Goal: Find specific page/section: Find specific page/section

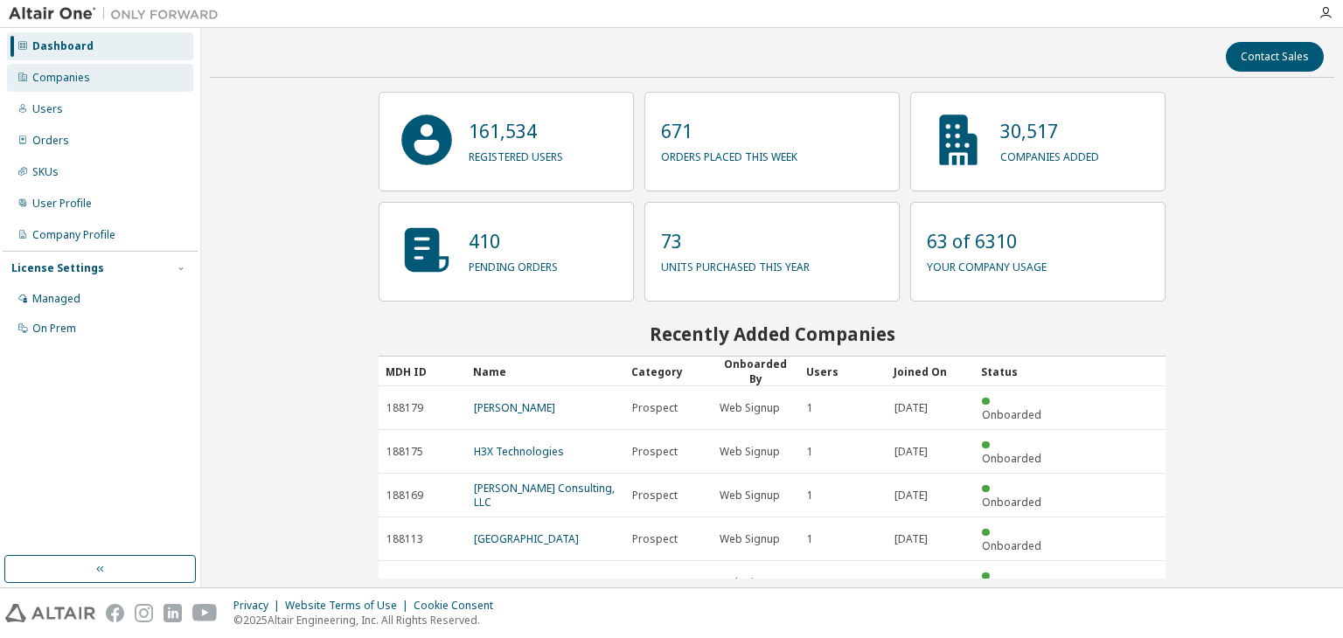
click at [80, 71] on div "Companies" at bounding box center [61, 78] width 58 height 14
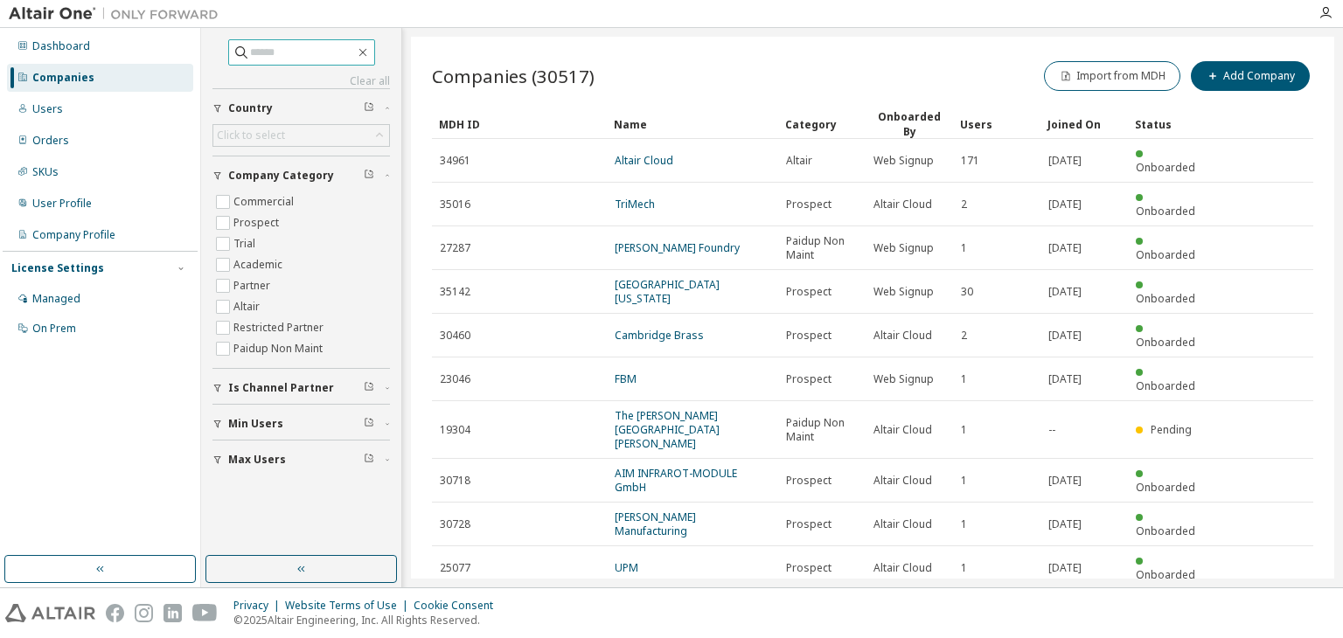
click at [317, 53] on input "text" at bounding box center [302, 52] width 105 height 17
type input "***"
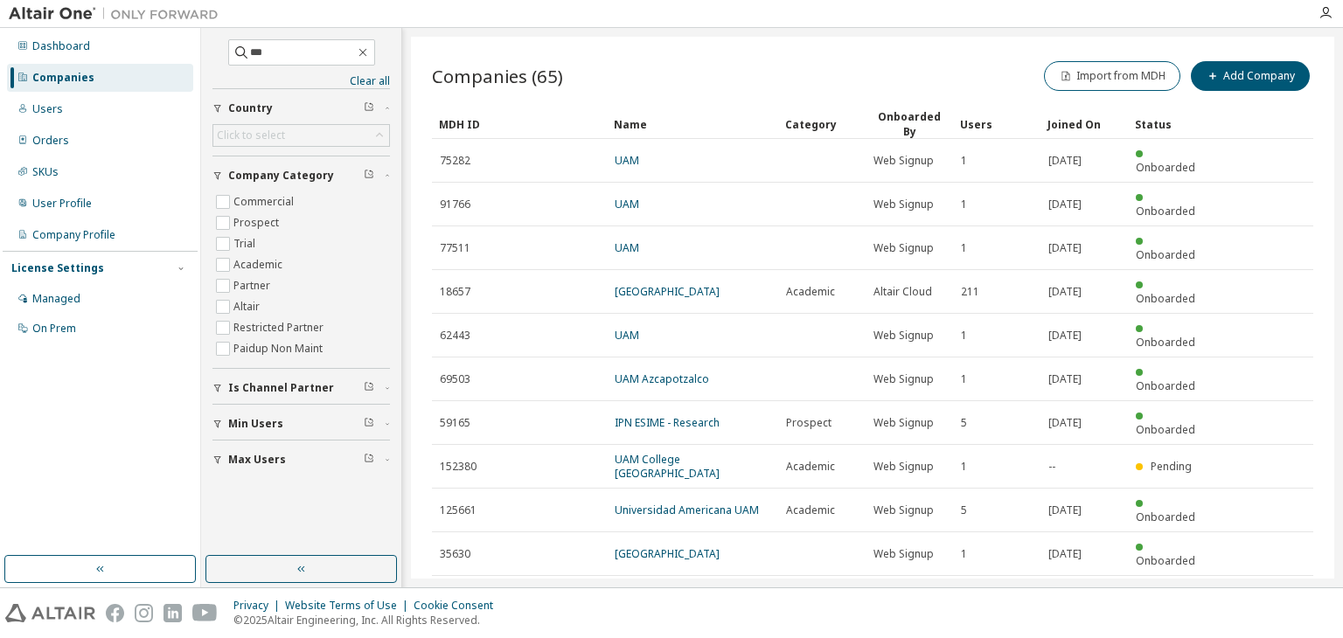
click at [1271, 587] on icon "button" at bounding box center [1268, 597] width 21 height 21
type input "*"
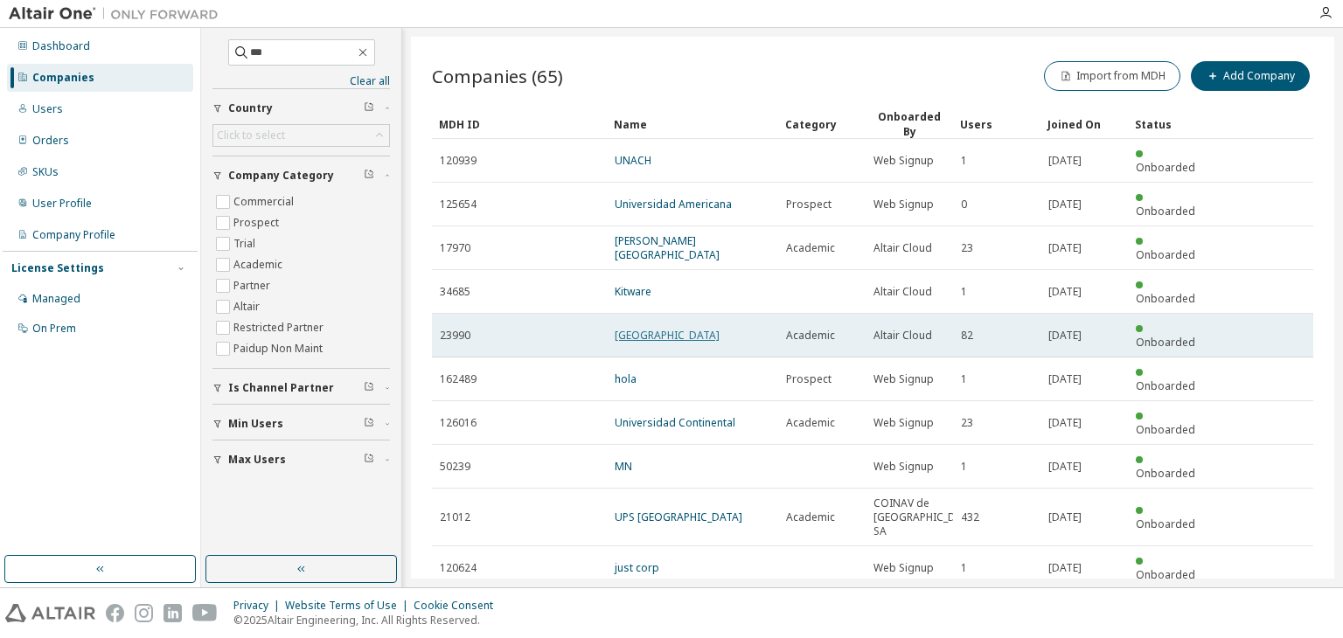
click at [647, 328] on link "Universidad Autonoma Metropolitana" at bounding box center [667, 335] width 105 height 15
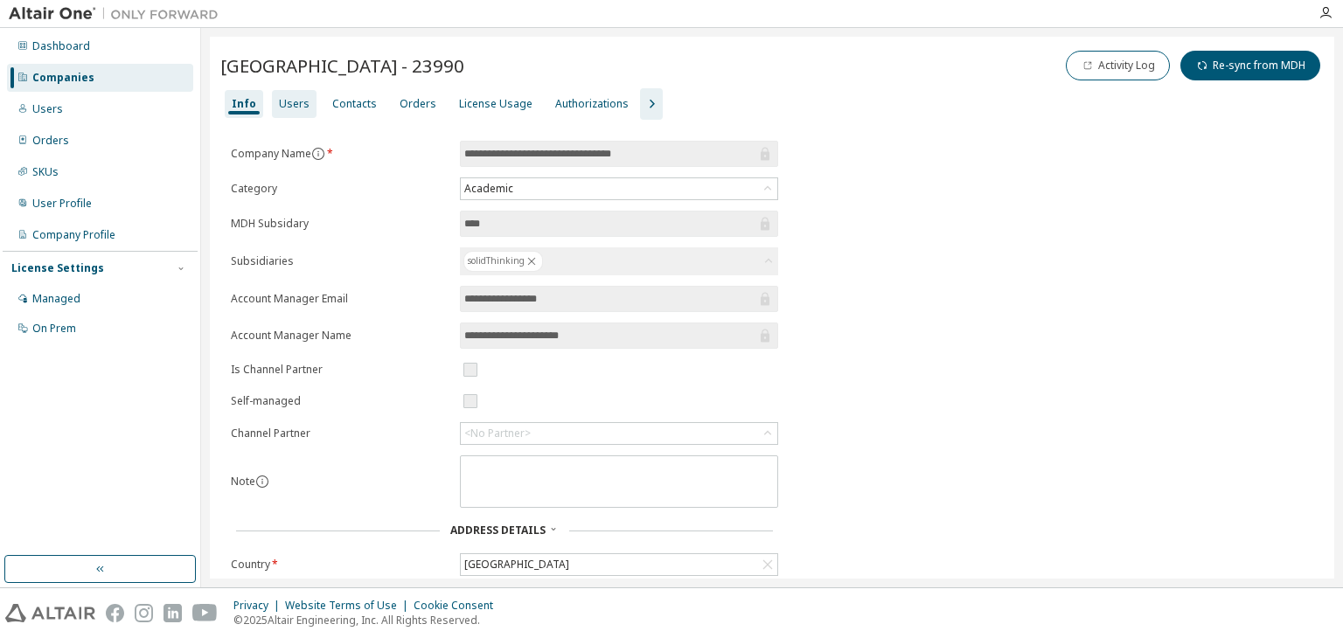
click at [290, 103] on div "Users" at bounding box center [294, 104] width 31 height 14
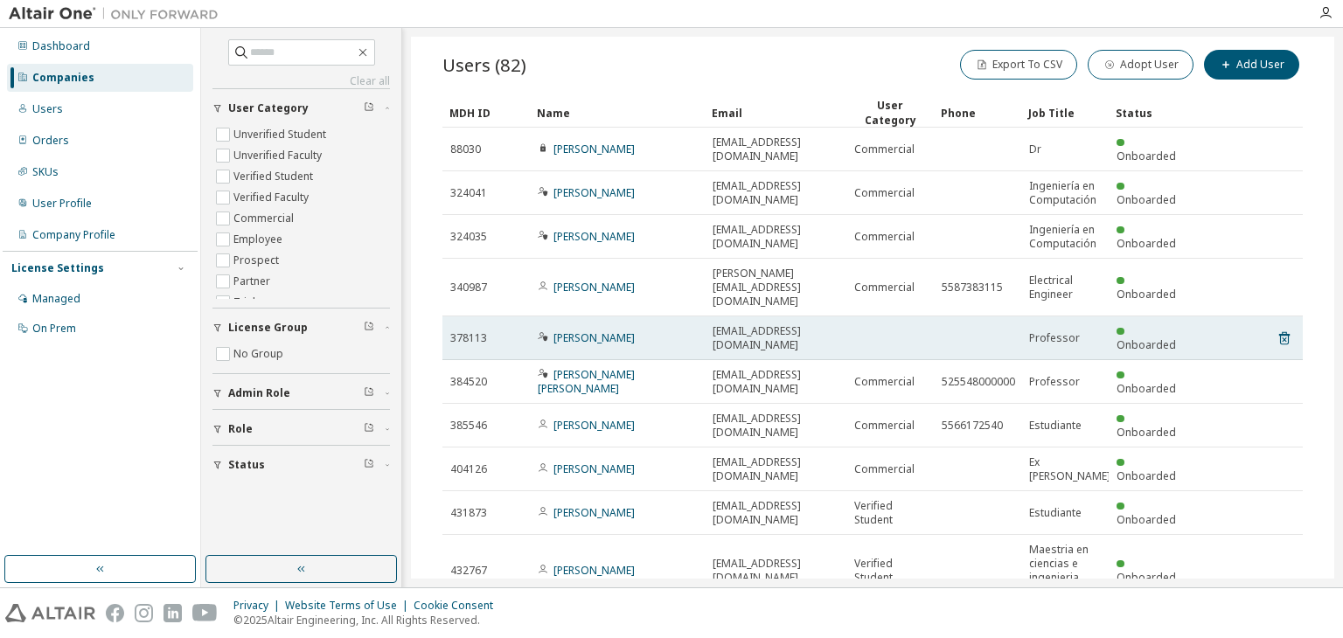
scroll to position [142, 0]
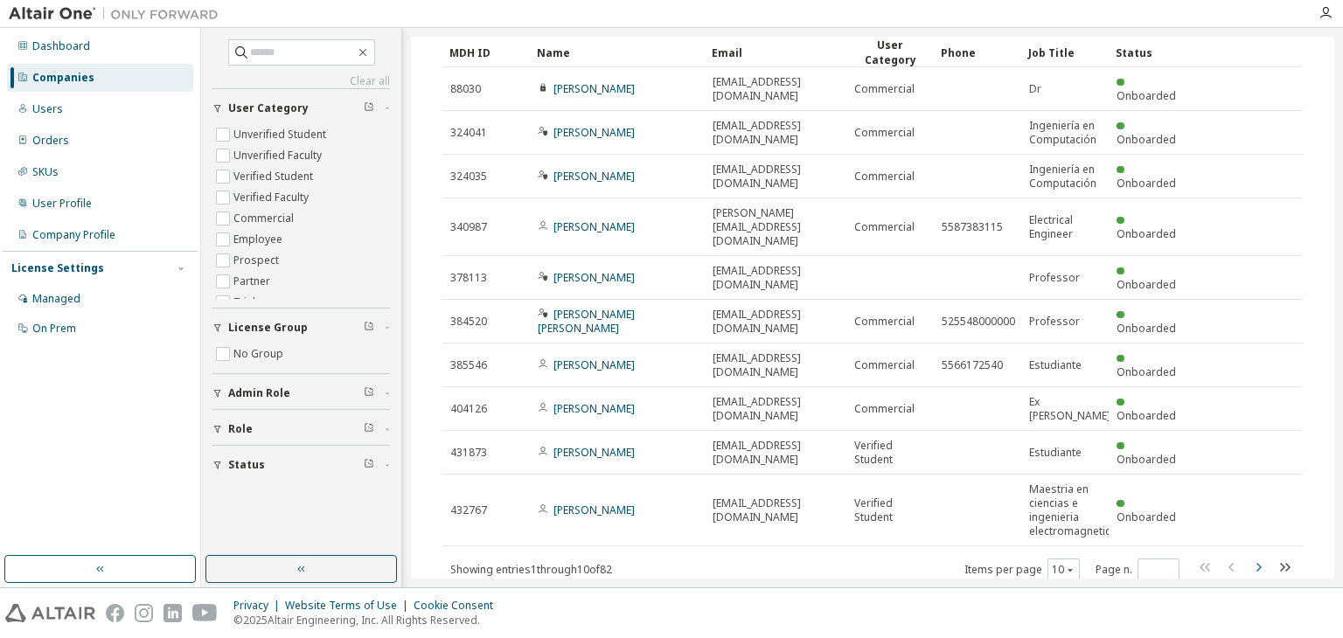
click at [1255, 557] on button "button" at bounding box center [1257, 569] width 21 height 25
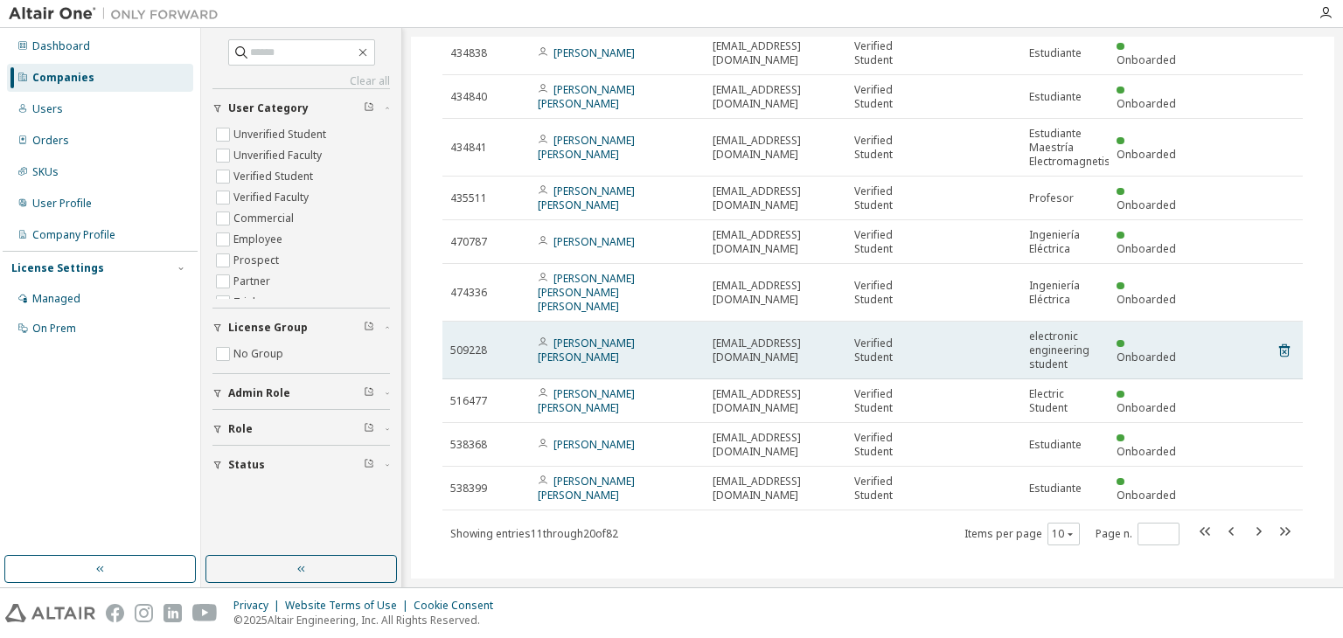
scroll to position [184, 0]
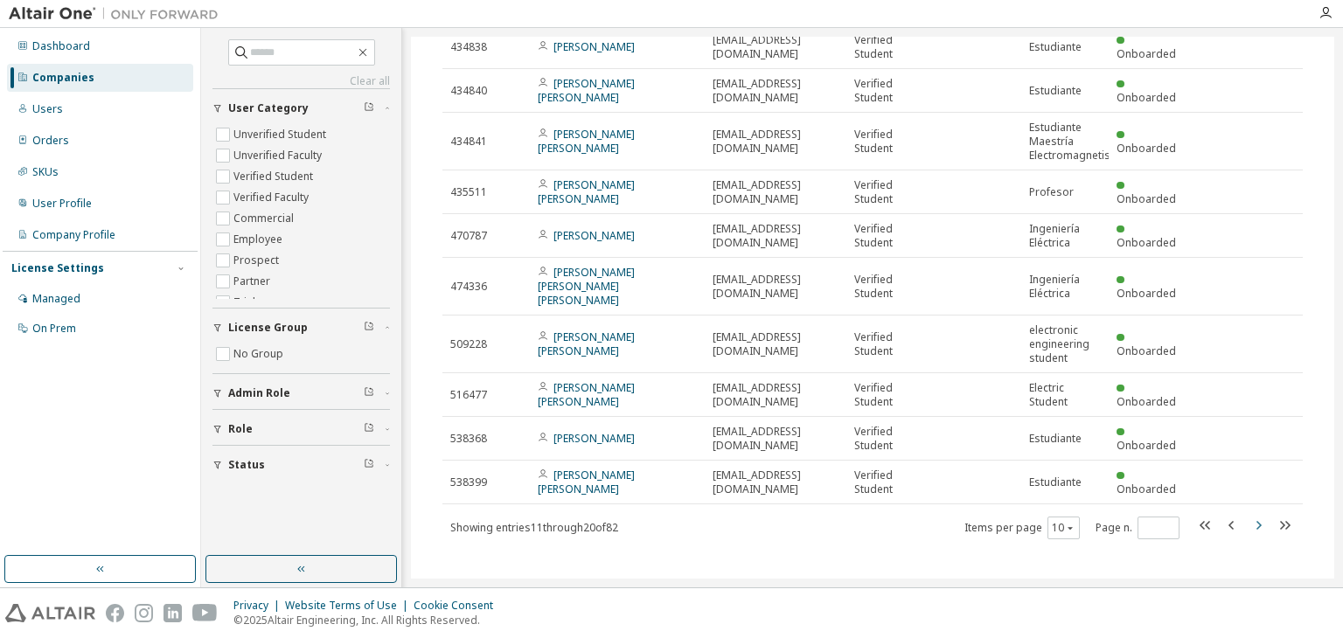
click at [1247, 515] on icon "button" at bounding box center [1257, 525] width 21 height 21
type input "*"
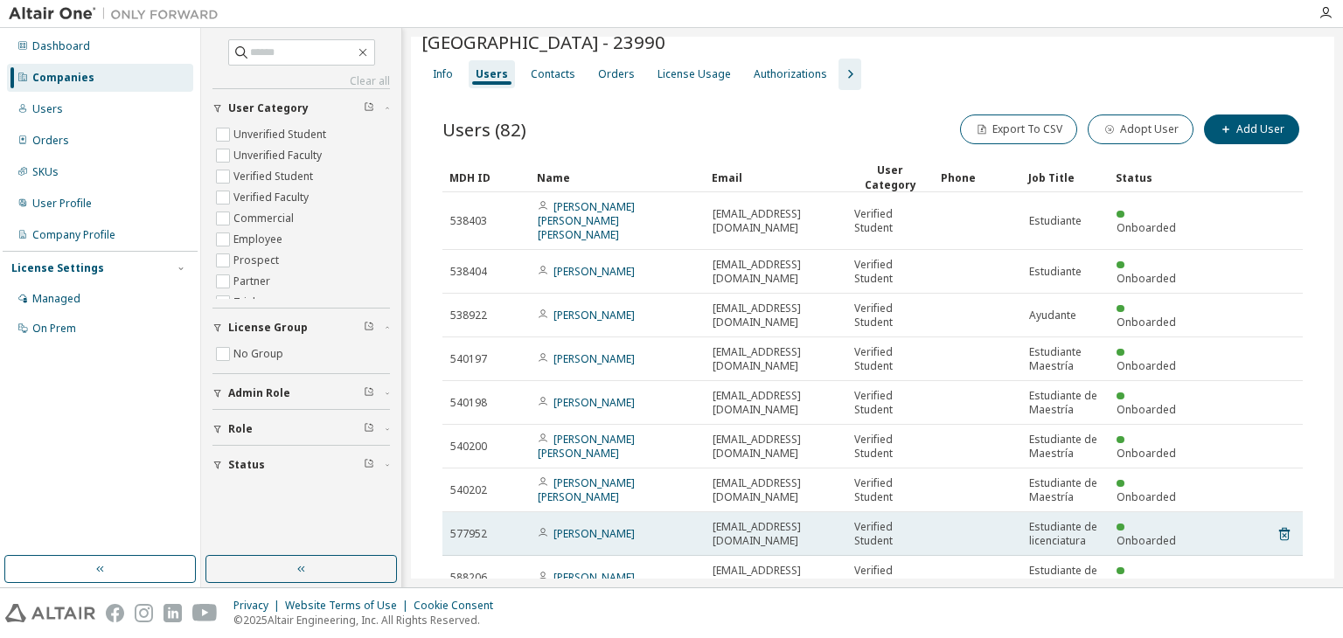
scroll to position [38, 0]
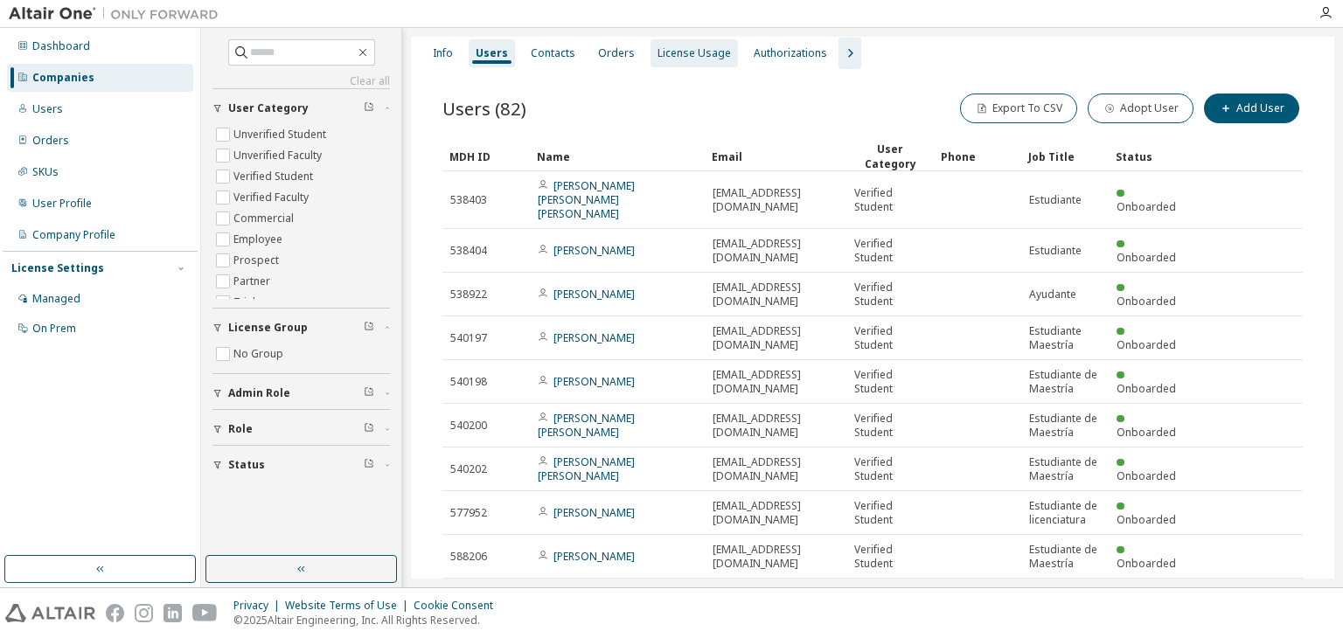
click at [661, 56] on div "License Usage" at bounding box center [693, 53] width 73 height 14
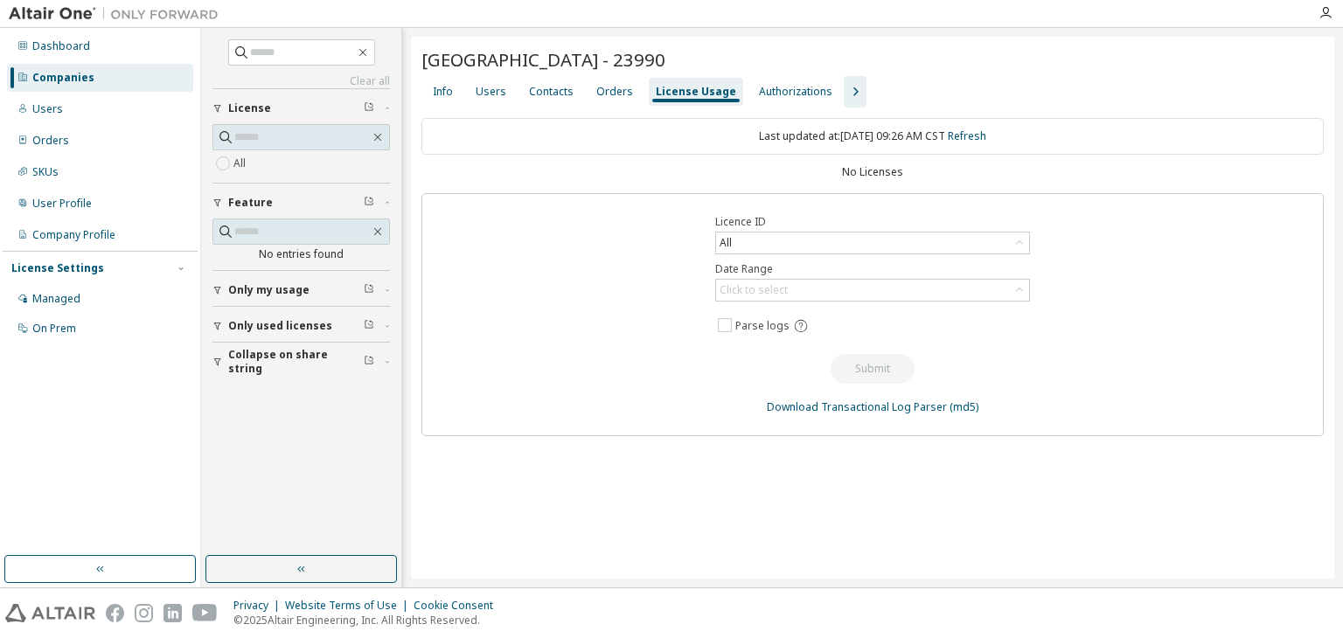
click at [855, 167] on div "No Licenses" at bounding box center [872, 172] width 902 height 14
drag, startPoint x: 835, startPoint y: 169, endPoint x: 942, endPoint y: 172, distance: 107.6
click at [942, 172] on div "No Licenses" at bounding box center [872, 172] width 902 height 14
click at [815, 171] on div "No Licenses" at bounding box center [872, 172] width 902 height 14
drag, startPoint x: 752, startPoint y: 60, endPoint x: 818, endPoint y: 63, distance: 66.5
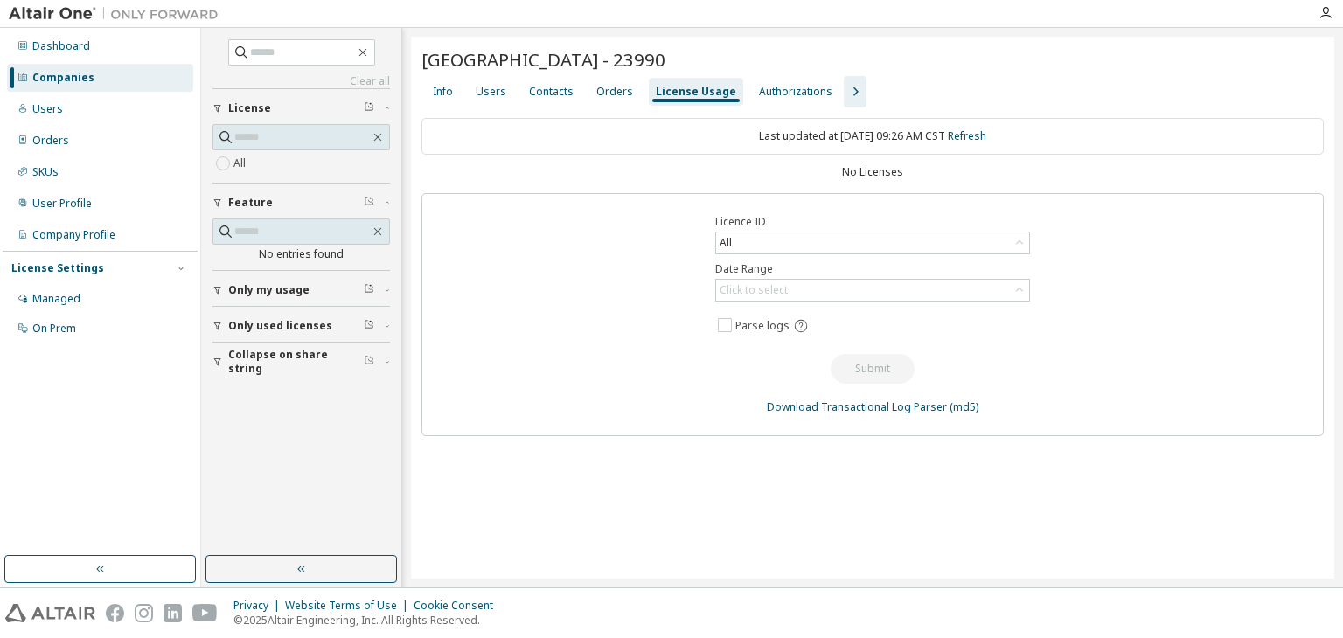
click at [818, 63] on div "Universidad Autonoma Metropolitana - 23990" at bounding box center [872, 59] width 902 height 24
copy span "23990"
click at [602, 81] on div "Orders" at bounding box center [614, 92] width 51 height 28
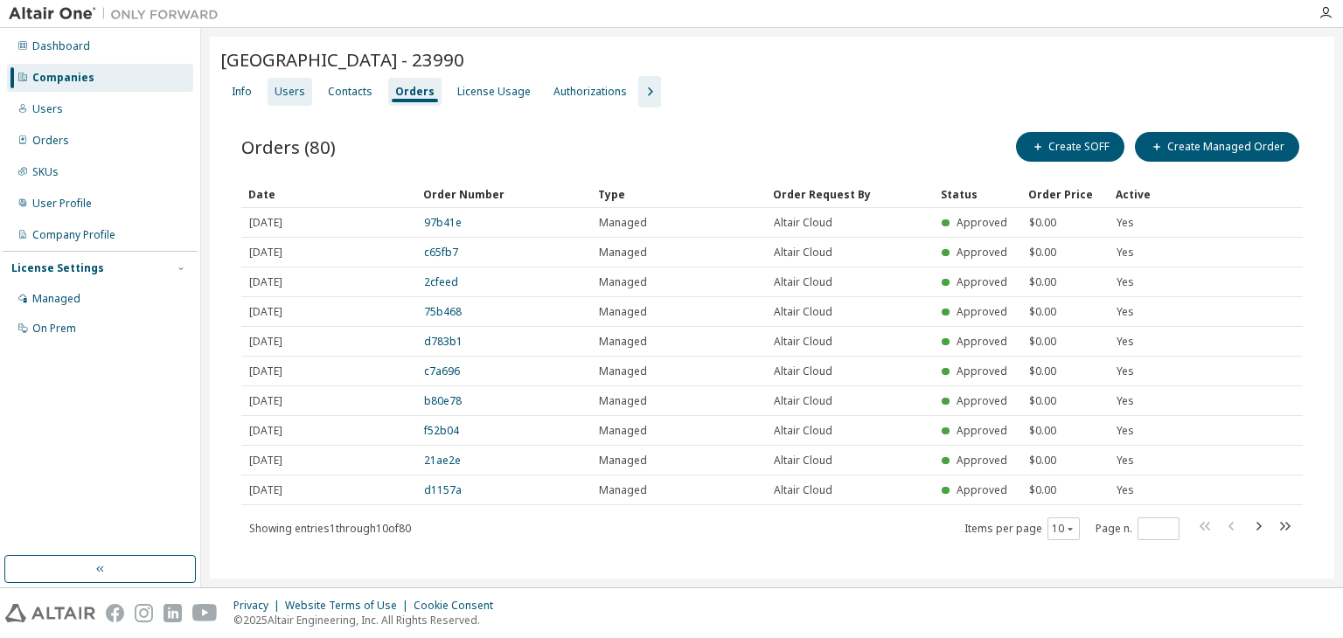
click at [290, 85] on div "Users" at bounding box center [289, 92] width 31 height 14
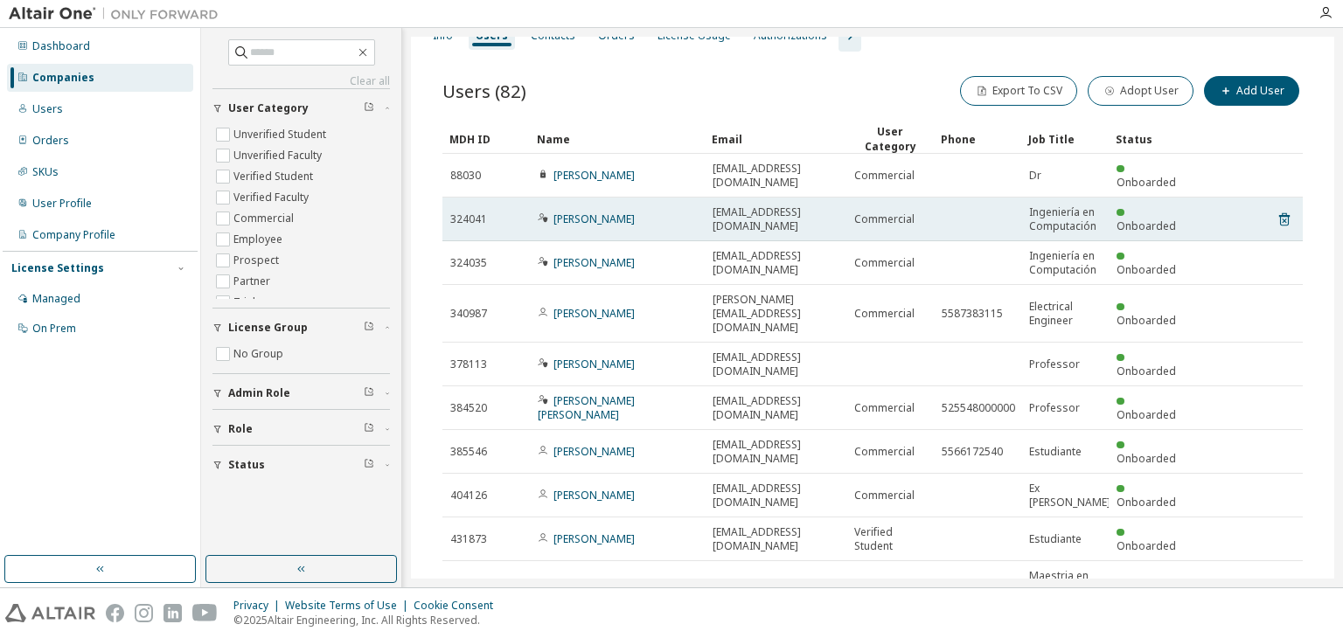
scroll to position [56, 0]
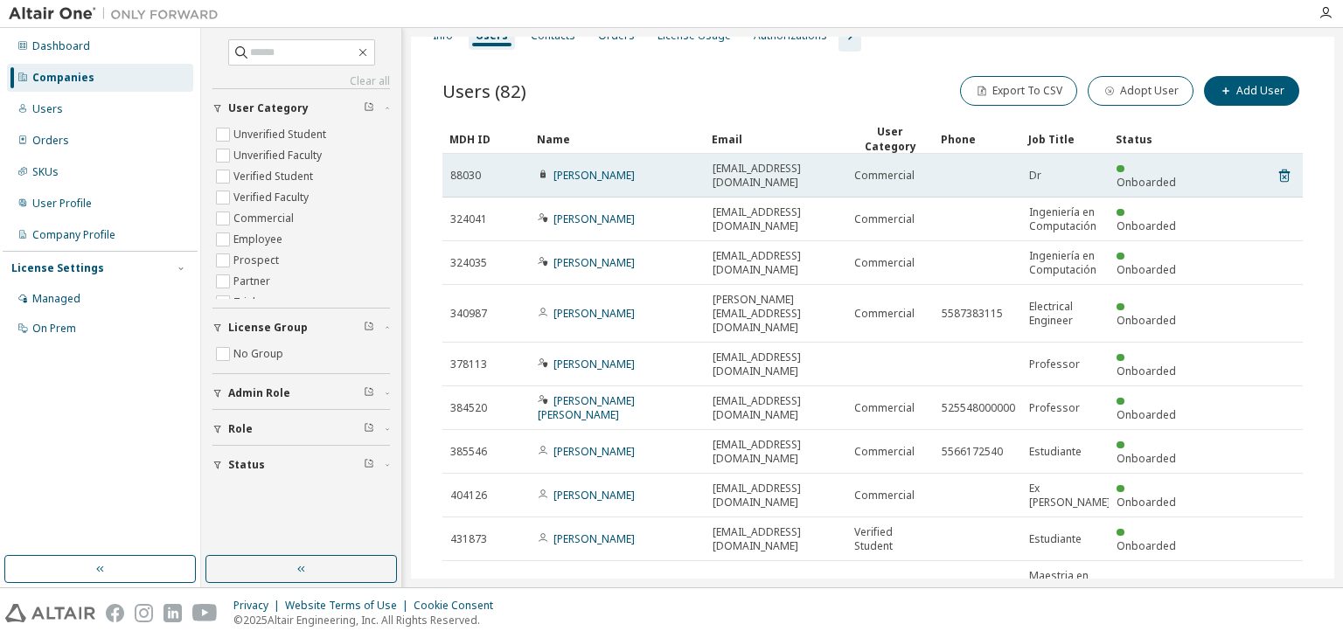
click at [516, 169] on div "88030" at bounding box center [486, 176] width 72 height 14
click at [575, 168] on link "Rafael Escarela-Perez" at bounding box center [593, 175] width 81 height 15
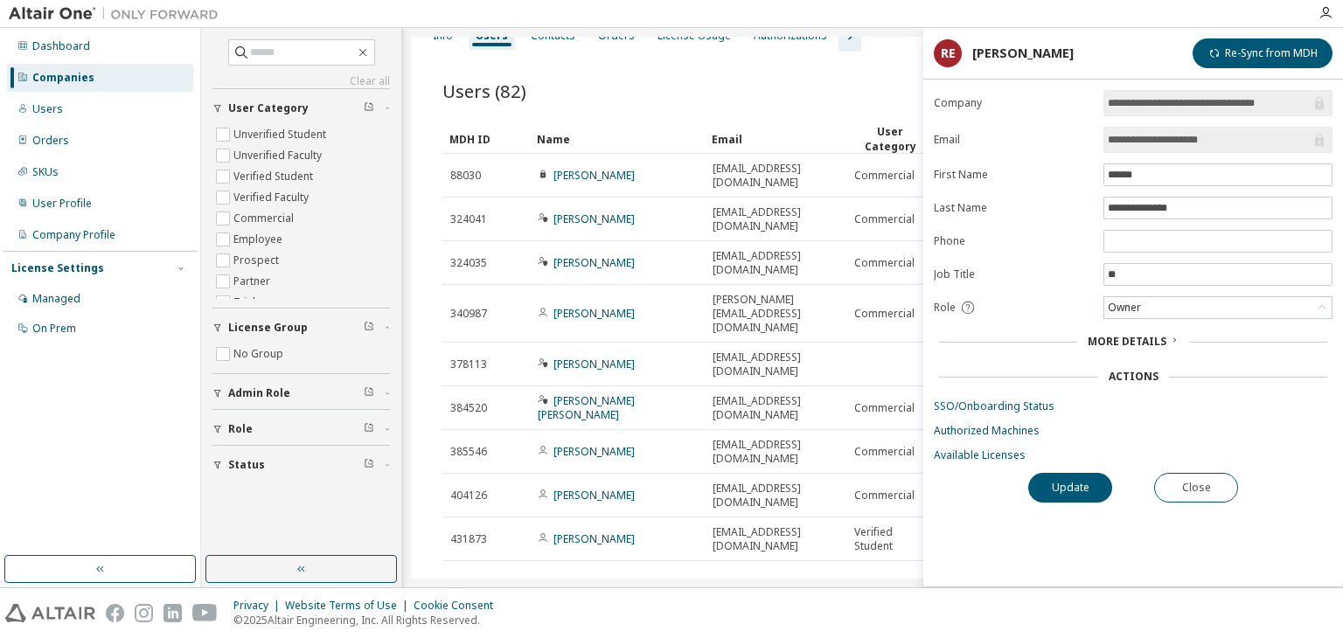
click at [839, 108] on div "Users (82) Export To CSV Adopt User Add User" at bounding box center [872, 91] width 860 height 37
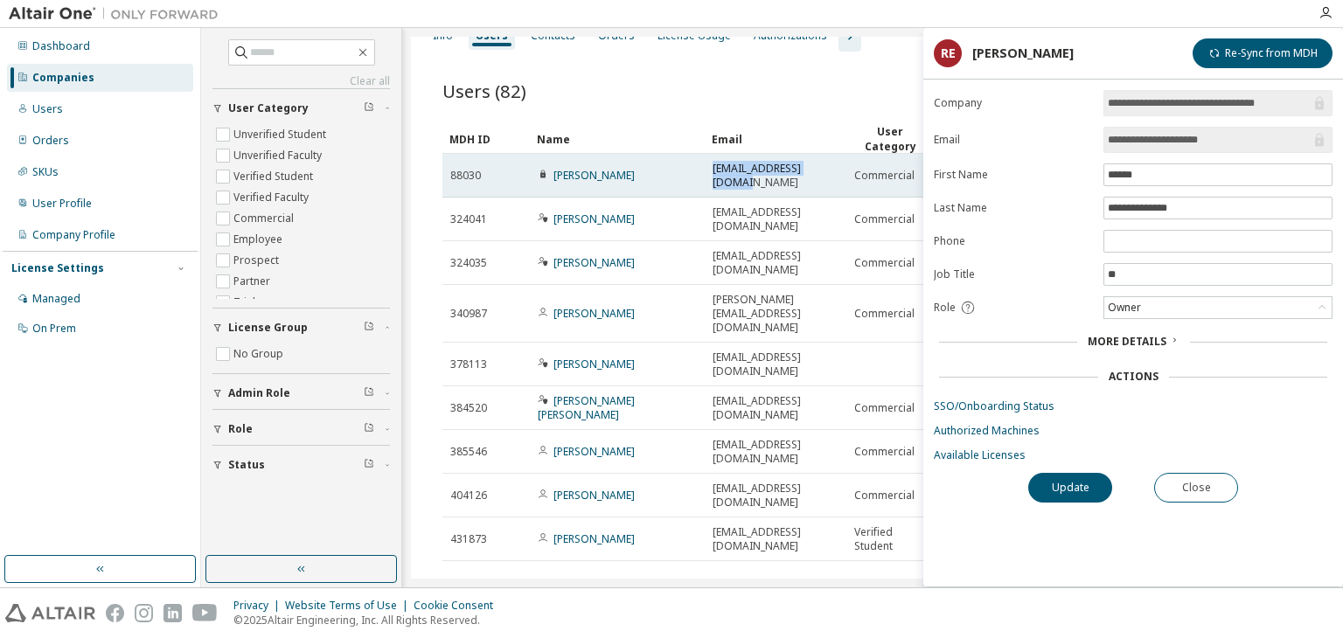
drag, startPoint x: 710, startPoint y: 162, endPoint x: 836, endPoint y: 169, distance: 126.1
click at [836, 169] on td "epr@correo.azc.uam.mx" at bounding box center [776, 176] width 142 height 44
copy span "epr@correo.azc.uam.mx"
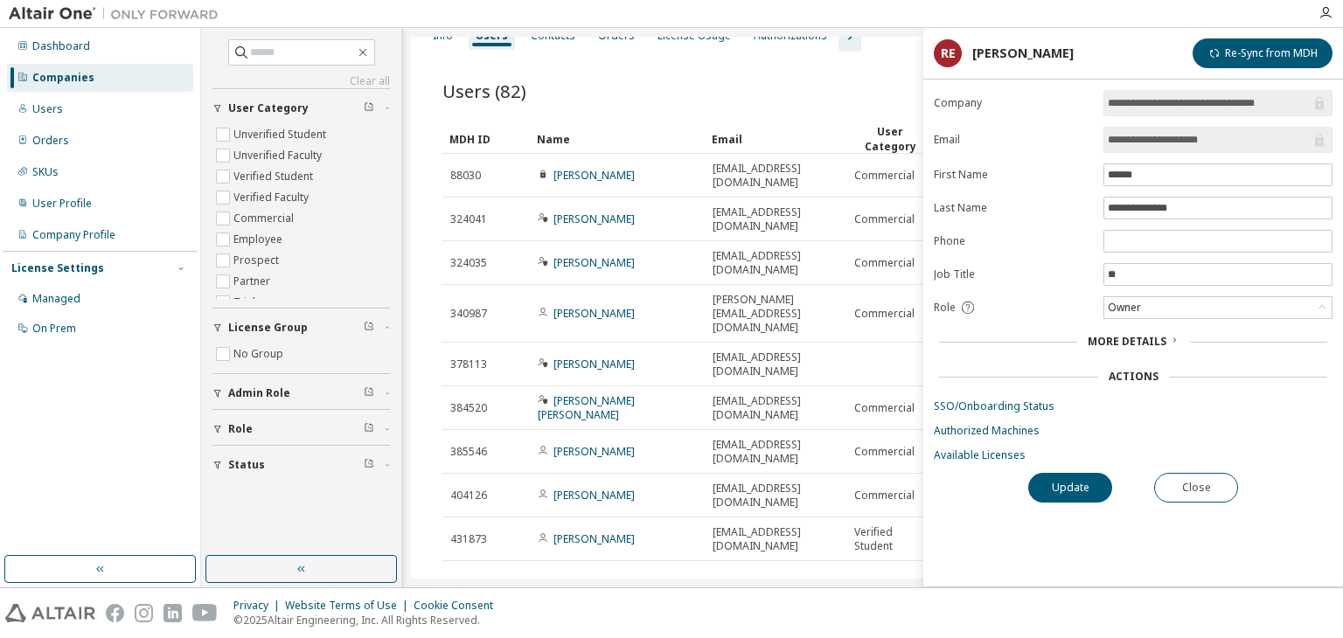
click at [857, 79] on div "Users (82) Export To CSV Adopt User Add User" at bounding box center [872, 91] width 860 height 37
click at [1218, 483] on button "Close" at bounding box center [1196, 488] width 84 height 30
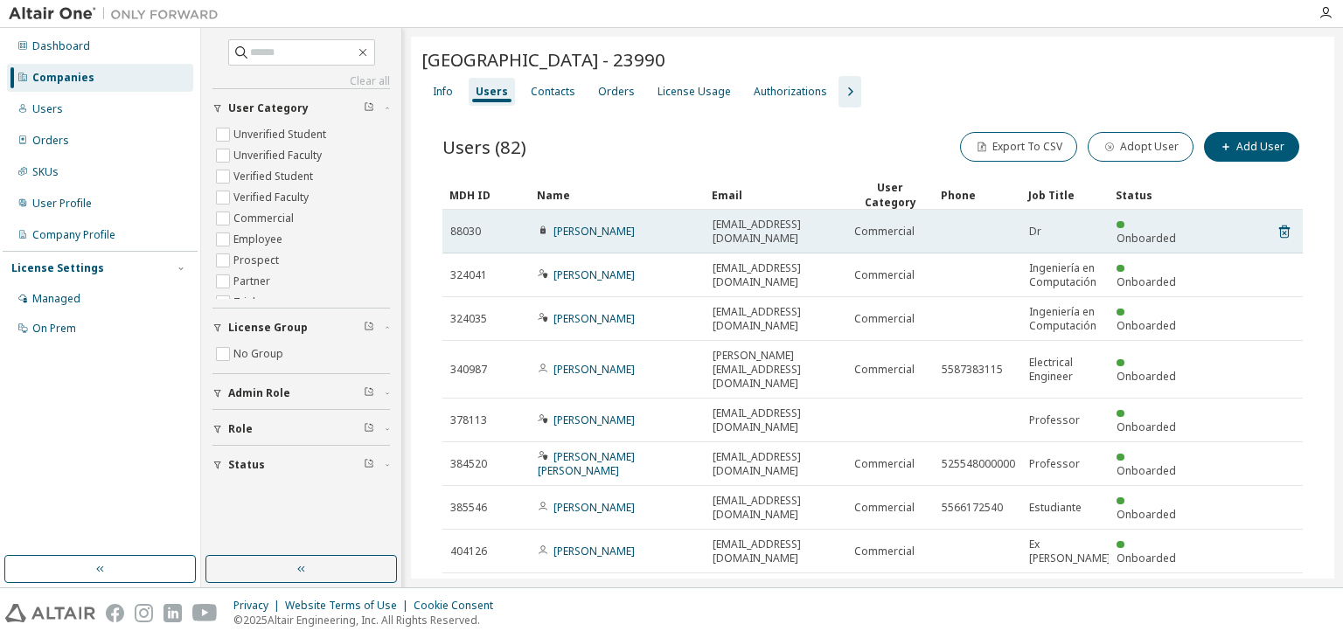
drag, startPoint x: 699, startPoint y: 220, endPoint x: 835, endPoint y: 226, distance: 135.6
click at [835, 226] on tr "88030 Rafael Escarela-Perez epr@correo.azc.uam.mx Commercial Dr Onboarded" at bounding box center [872, 232] width 860 height 44
copy tr "epr@correo.azc.uam.mx"
